Goal: Use online tool/utility: Utilize a website feature to perform a specific function

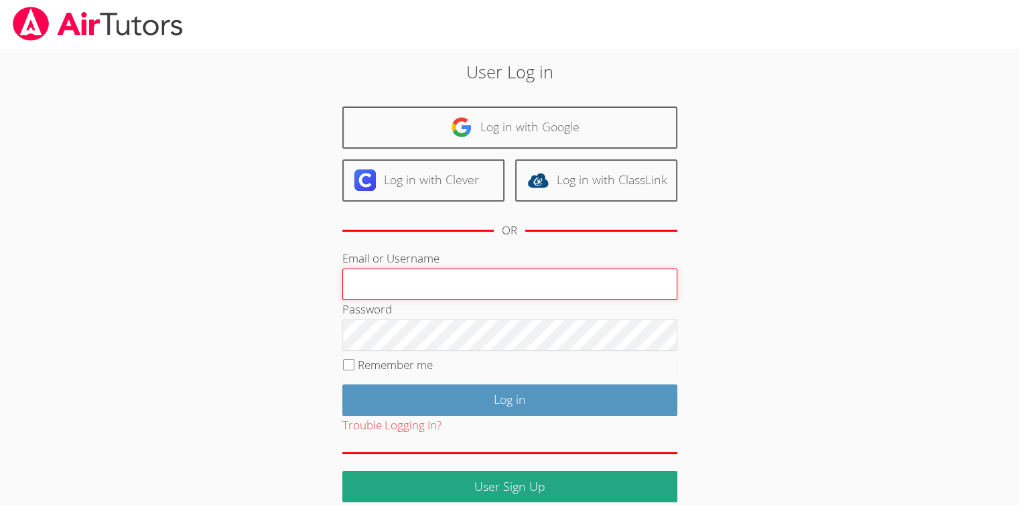
type input "[EMAIL_ADDRESS][DOMAIN_NAME]"
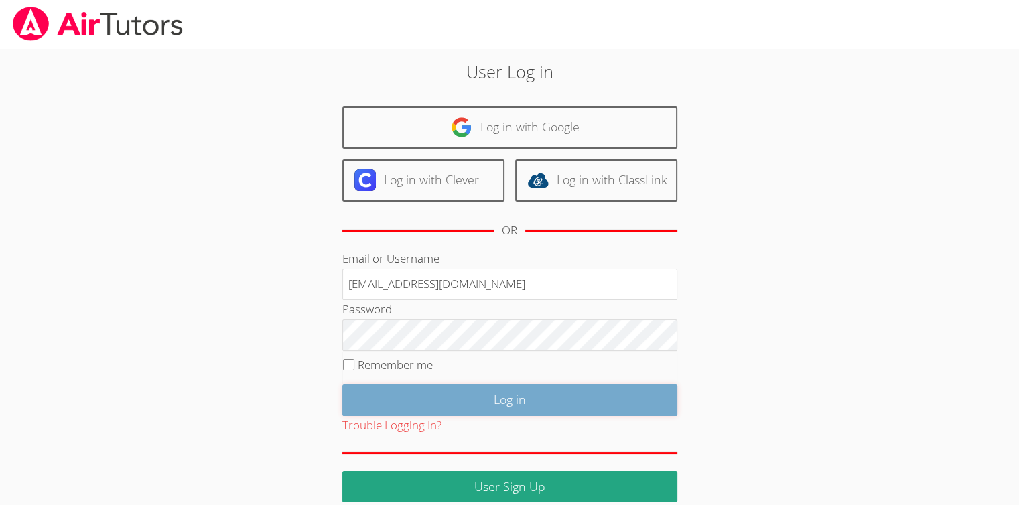
click at [474, 398] on input "Log in" at bounding box center [509, 400] width 335 height 31
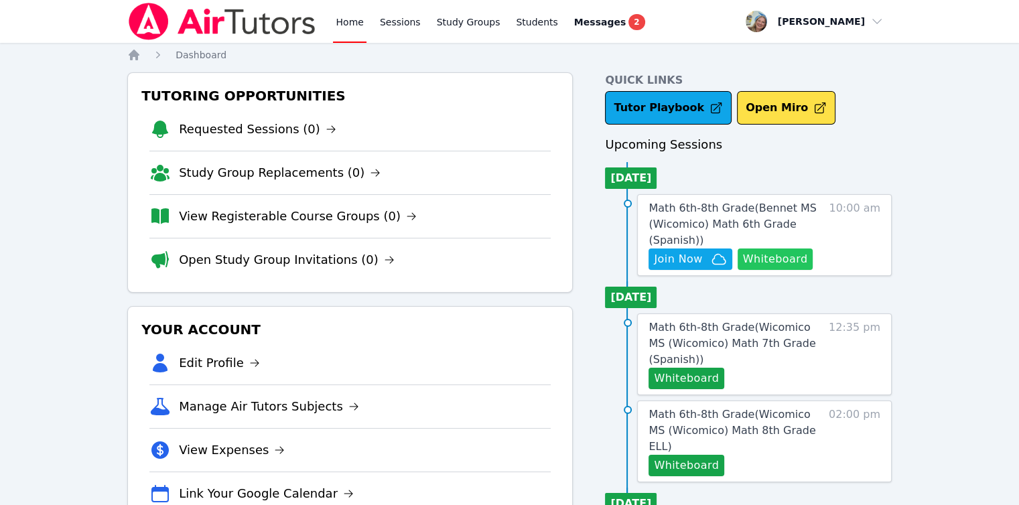
click at [777, 263] on button "Whiteboard" at bounding box center [776, 259] width 76 height 21
click at [712, 257] on icon "button" at bounding box center [719, 259] width 16 height 16
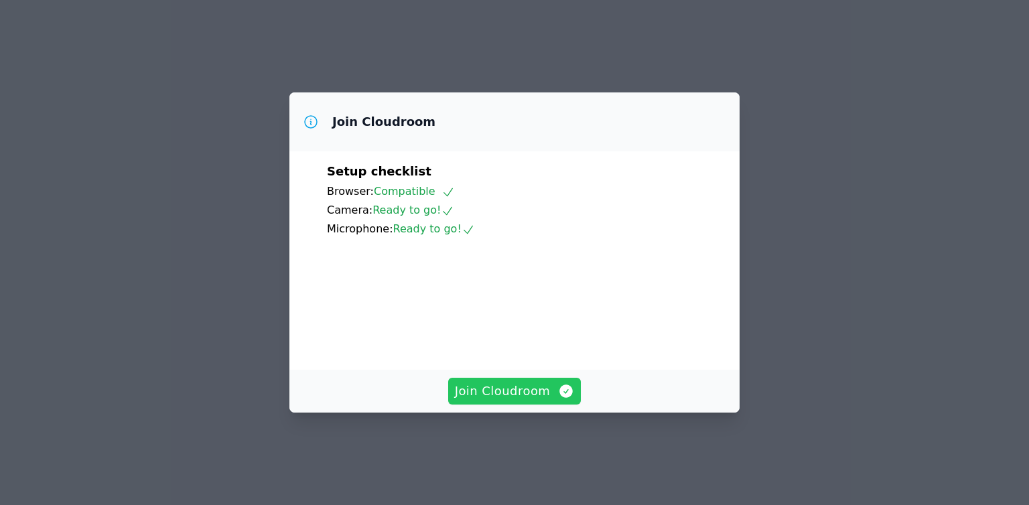
click at [548, 401] on span "Join Cloudroom" at bounding box center [515, 391] width 120 height 19
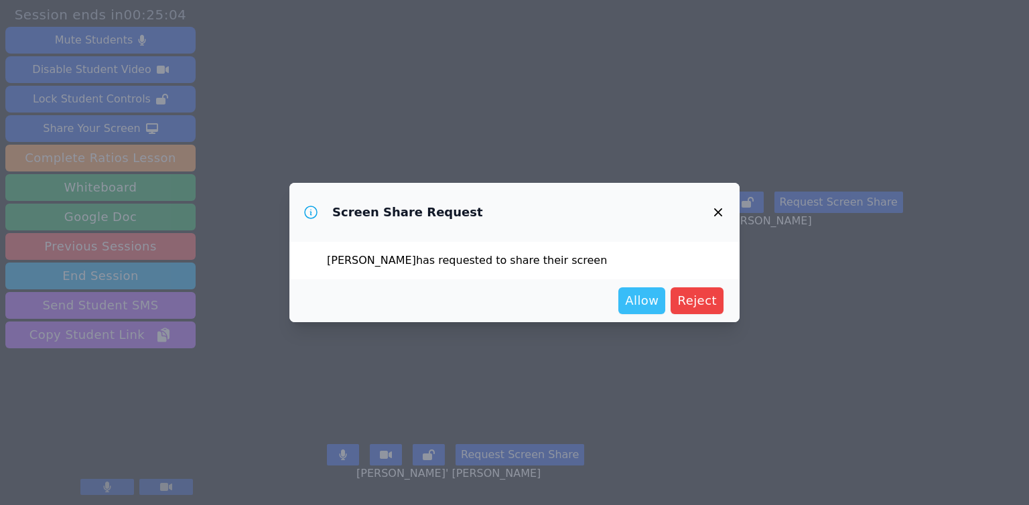
click at [644, 304] on span "Allow" at bounding box center [641, 300] width 33 height 19
click at [651, 310] on div "Allow Reject" at bounding box center [514, 300] width 450 height 43
click at [650, 309] on span "Allow" at bounding box center [641, 300] width 33 height 19
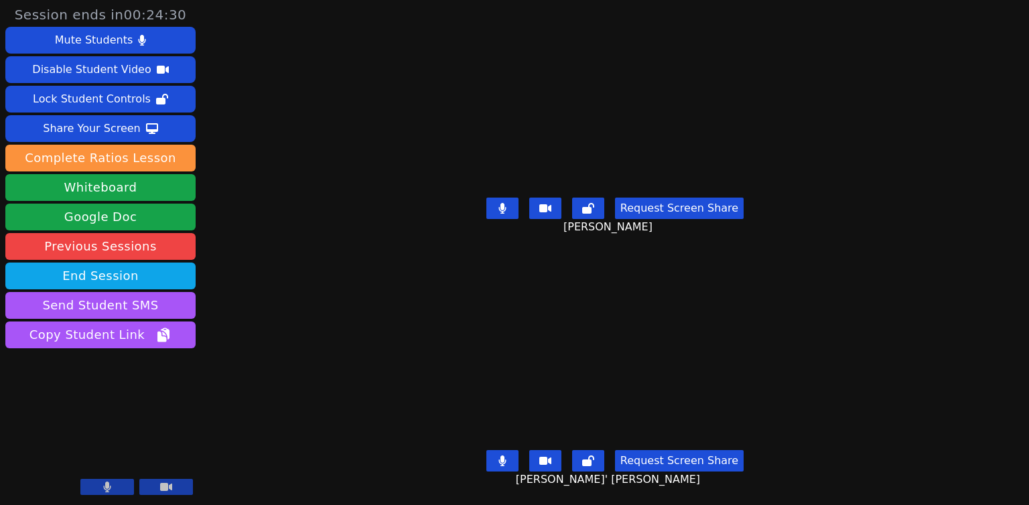
click at [174, 481] on button at bounding box center [166, 487] width 54 height 16
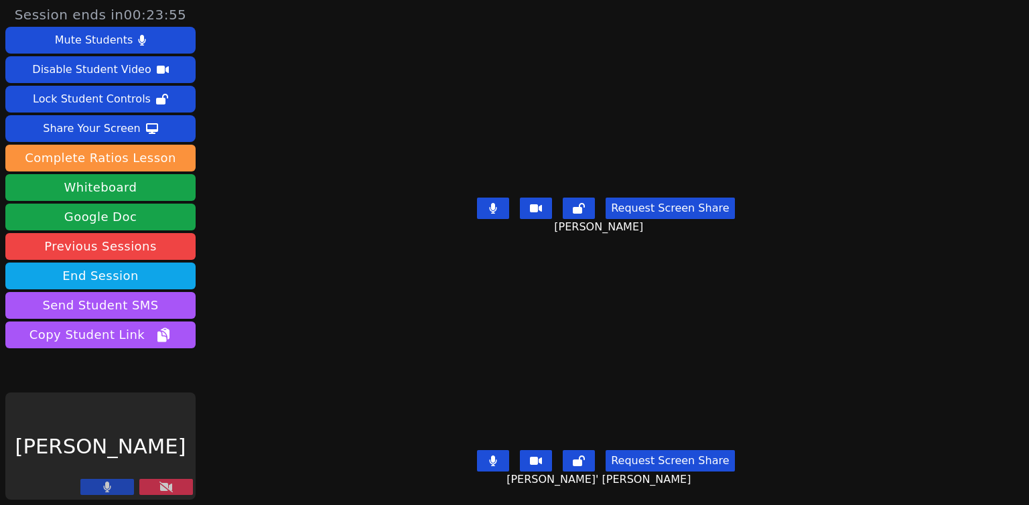
click at [178, 490] on button at bounding box center [166, 487] width 54 height 16
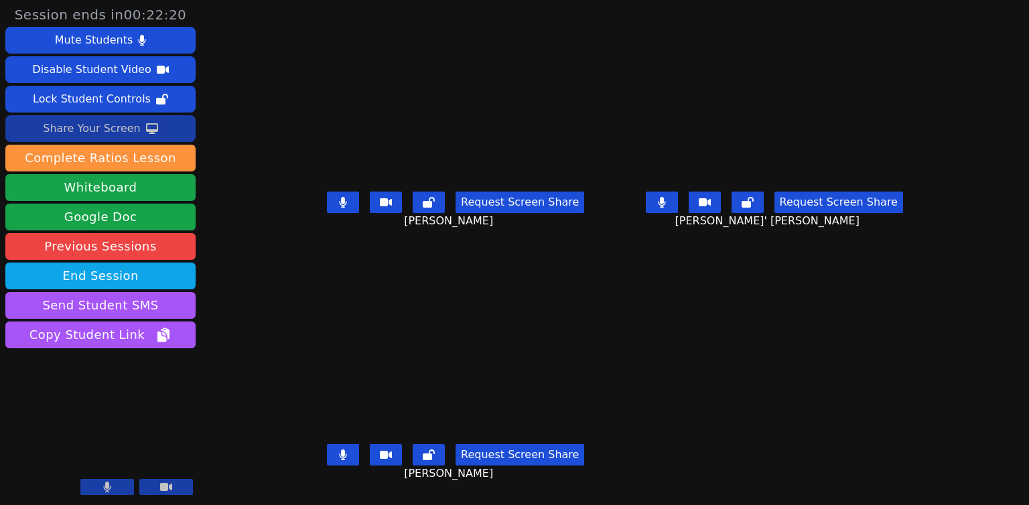
click at [135, 134] on button "Share Your Screen" at bounding box center [100, 128] width 190 height 27
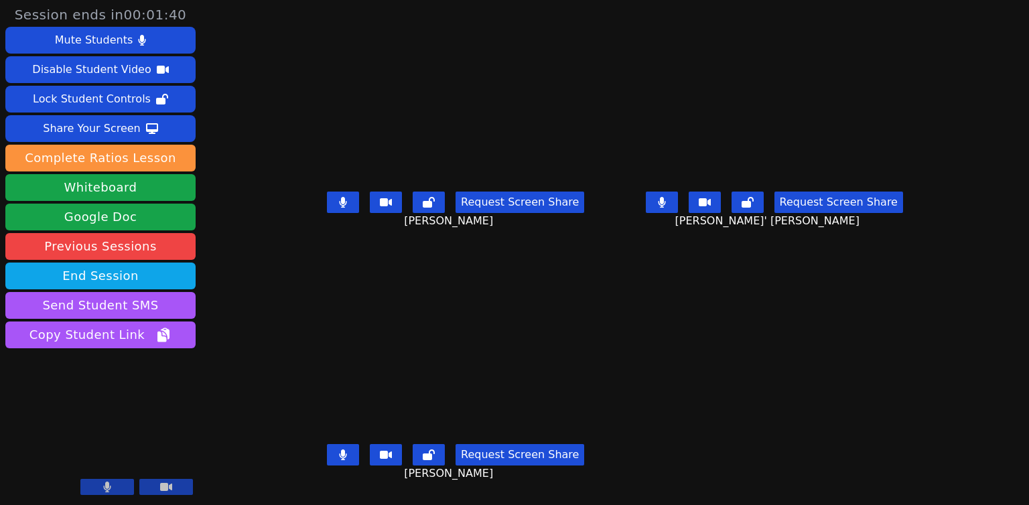
click at [160, 490] on icon at bounding box center [166, 487] width 12 height 11
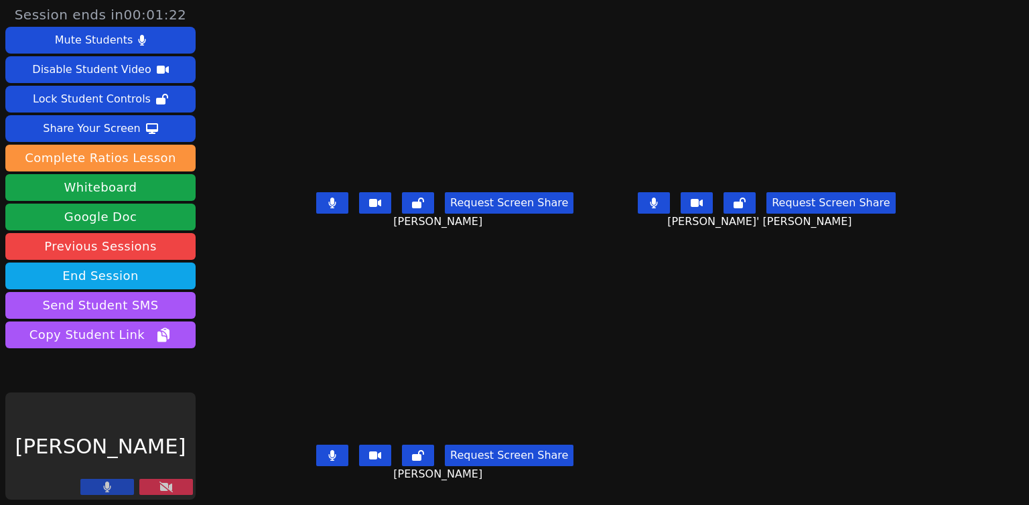
click at [100, 485] on button at bounding box center [107, 487] width 54 height 16
click at [100, 485] on icon at bounding box center [106, 487] width 13 height 11
